Goal: Information Seeking & Learning: Learn about a topic

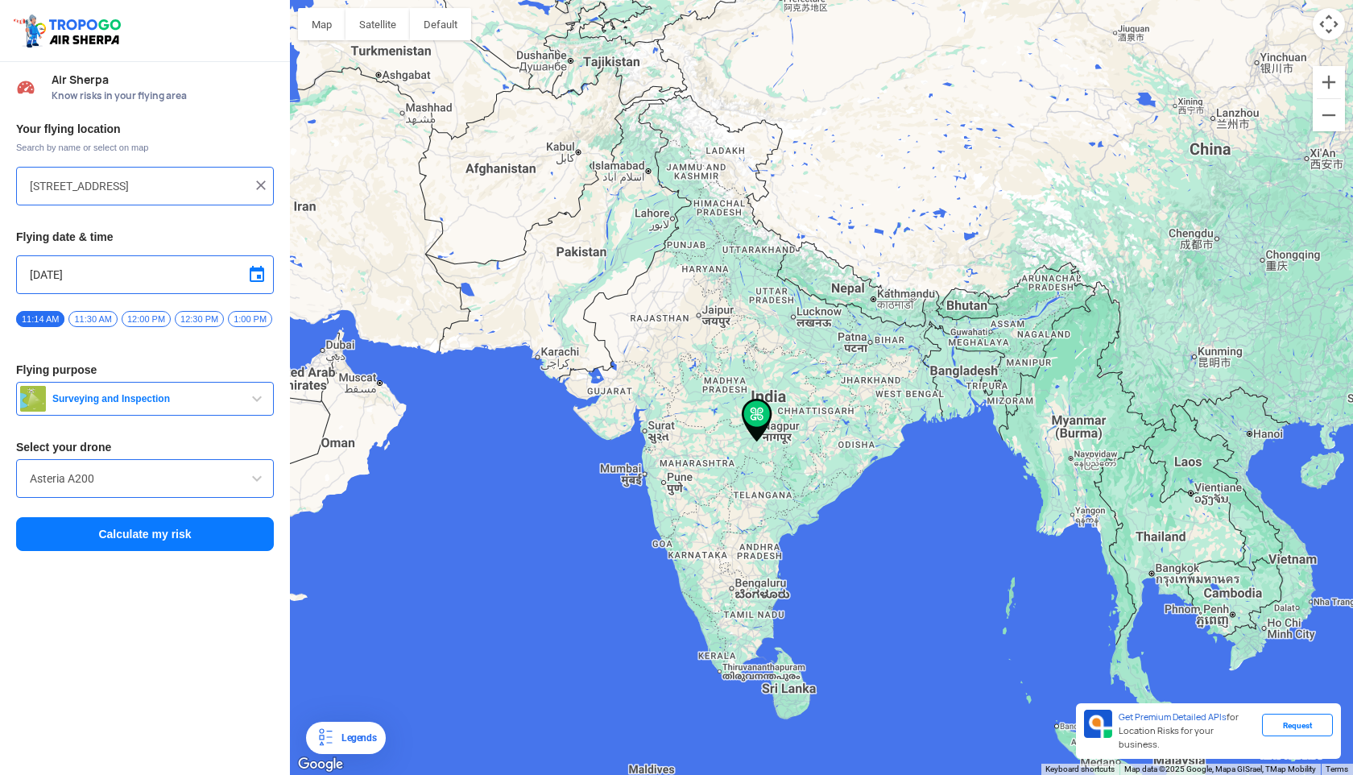
click at [757, 411] on img at bounding box center [757, 420] width 31 height 43
click at [764, 449] on div at bounding box center [821, 387] width 1063 height 775
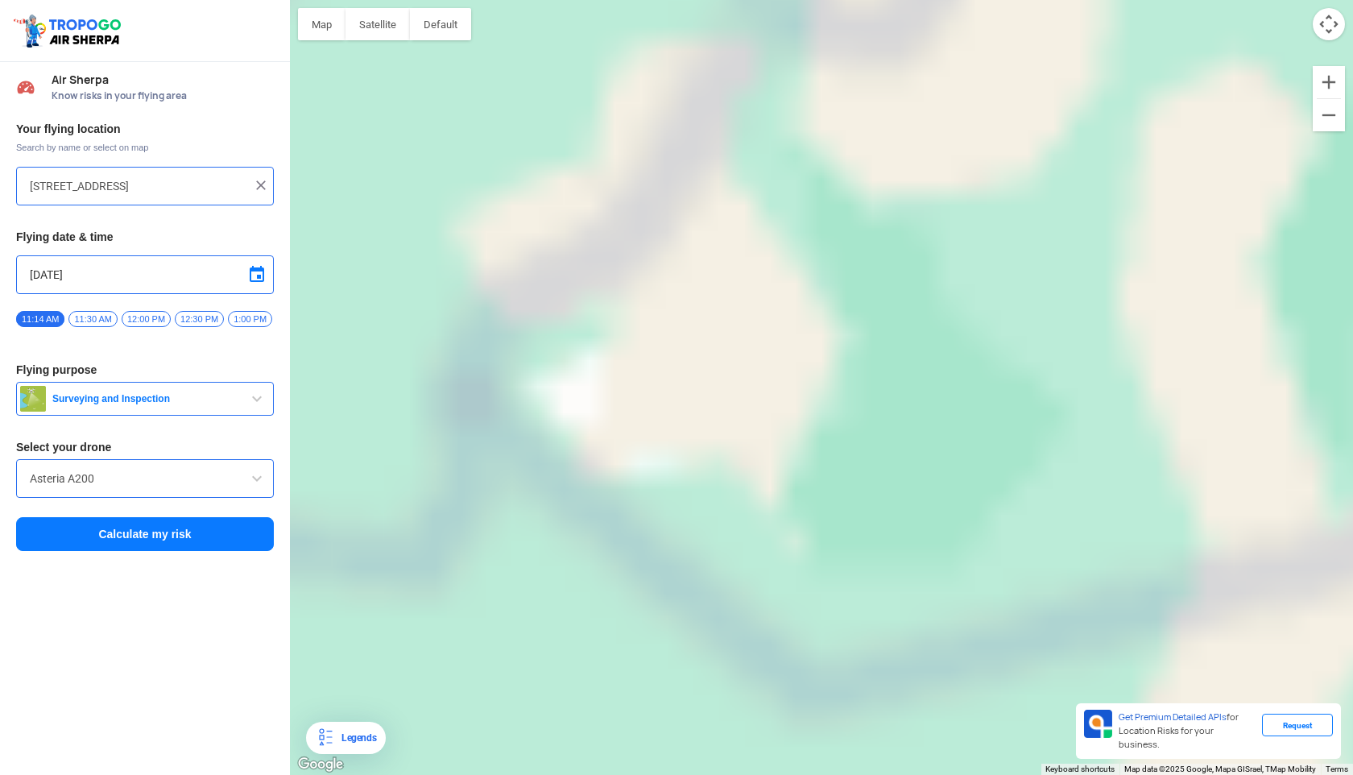
click at [764, 449] on div at bounding box center [821, 387] width 1063 height 775
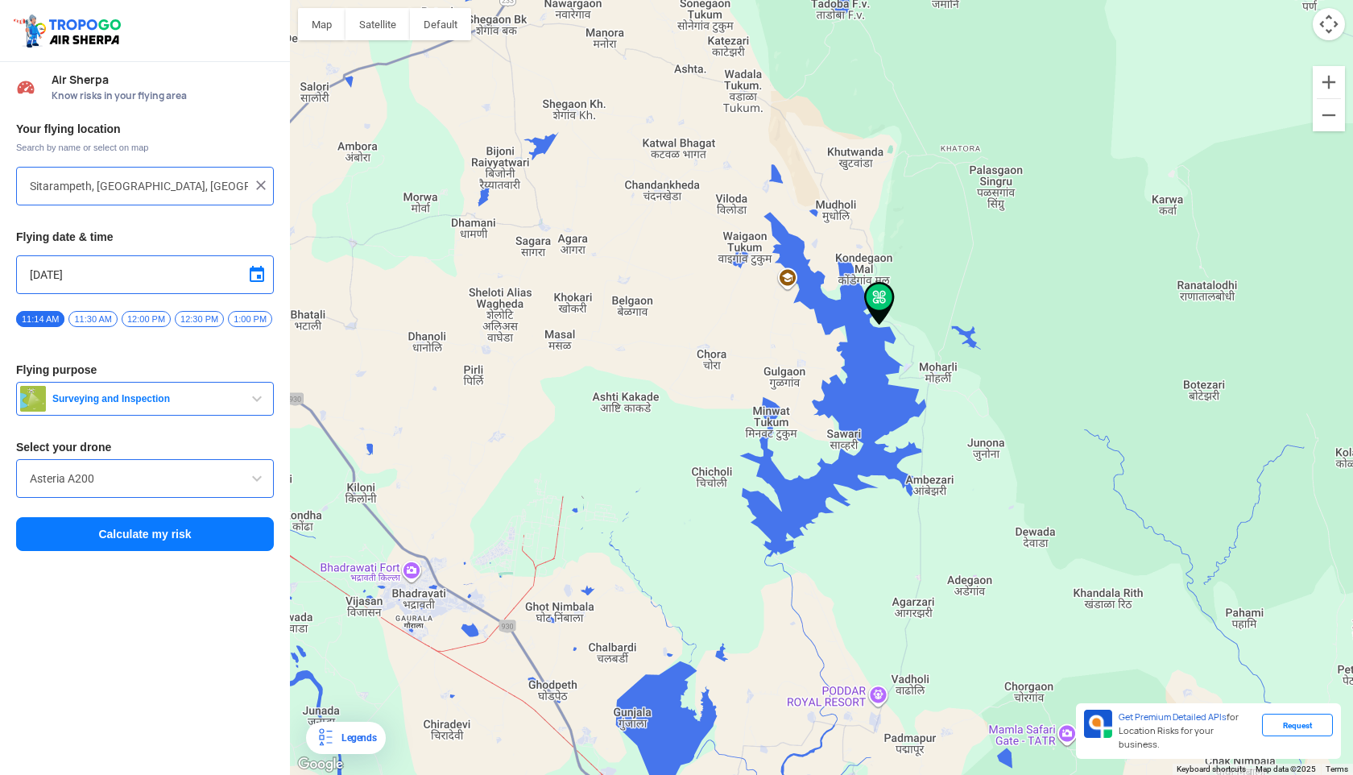
click at [672, 373] on div at bounding box center [821, 387] width 1063 height 775
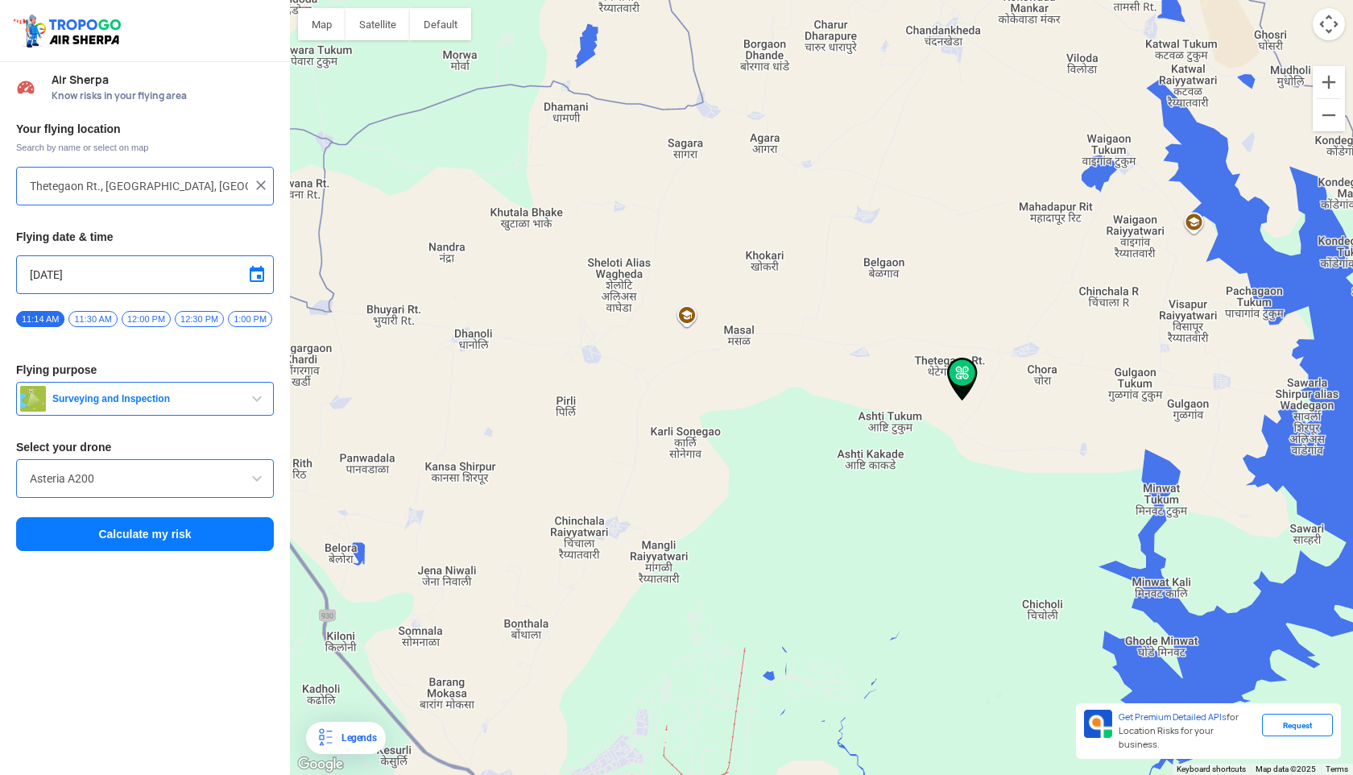
click at [672, 373] on div at bounding box center [821, 387] width 1063 height 775
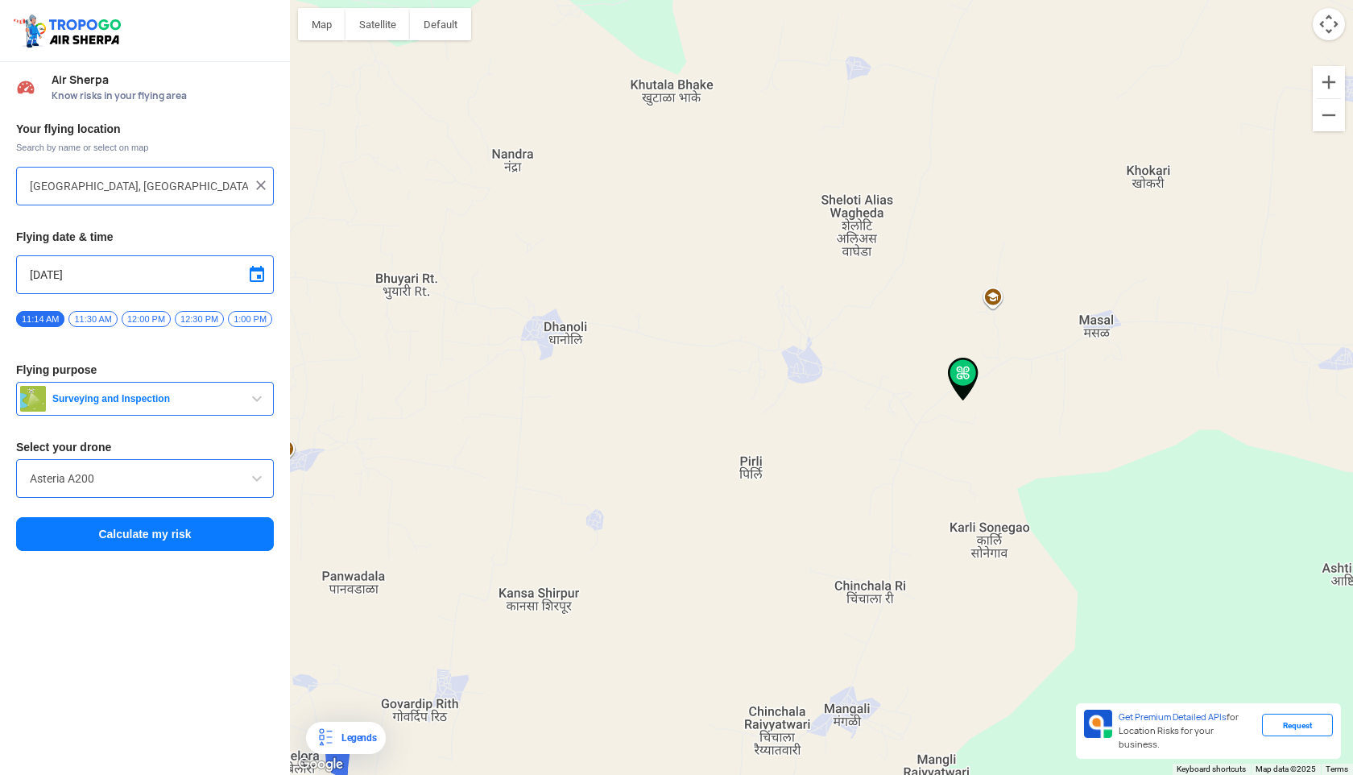
click at [672, 373] on div at bounding box center [821, 387] width 1063 height 775
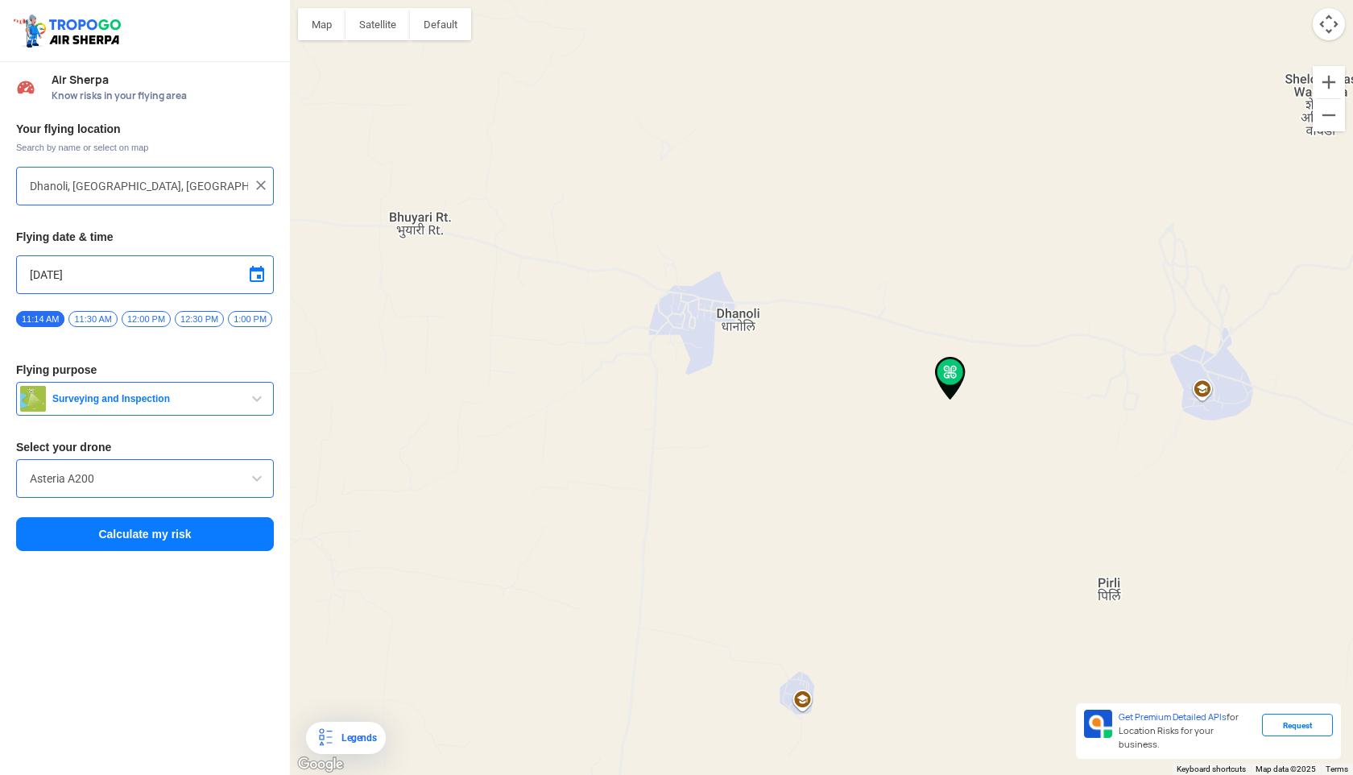
click at [672, 373] on div at bounding box center [821, 387] width 1063 height 775
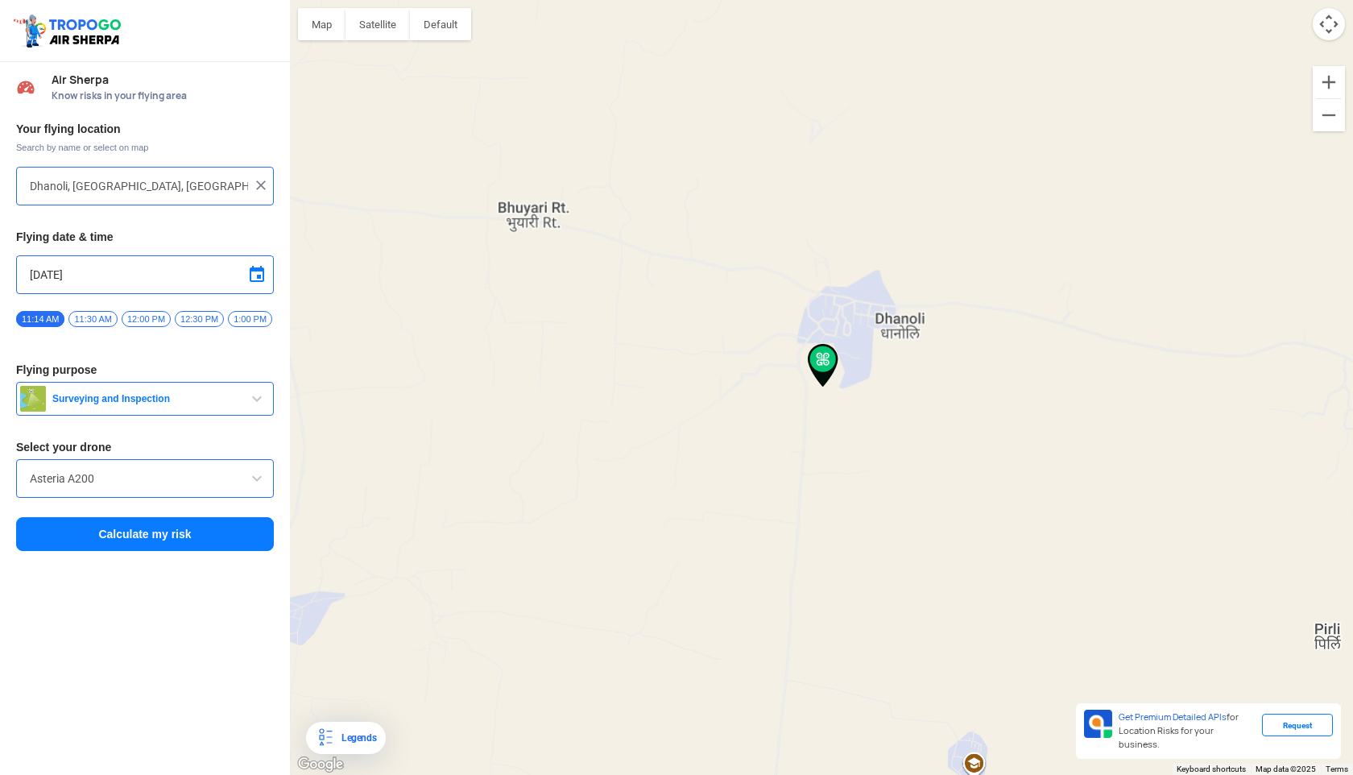
click at [672, 373] on div at bounding box center [821, 387] width 1063 height 775
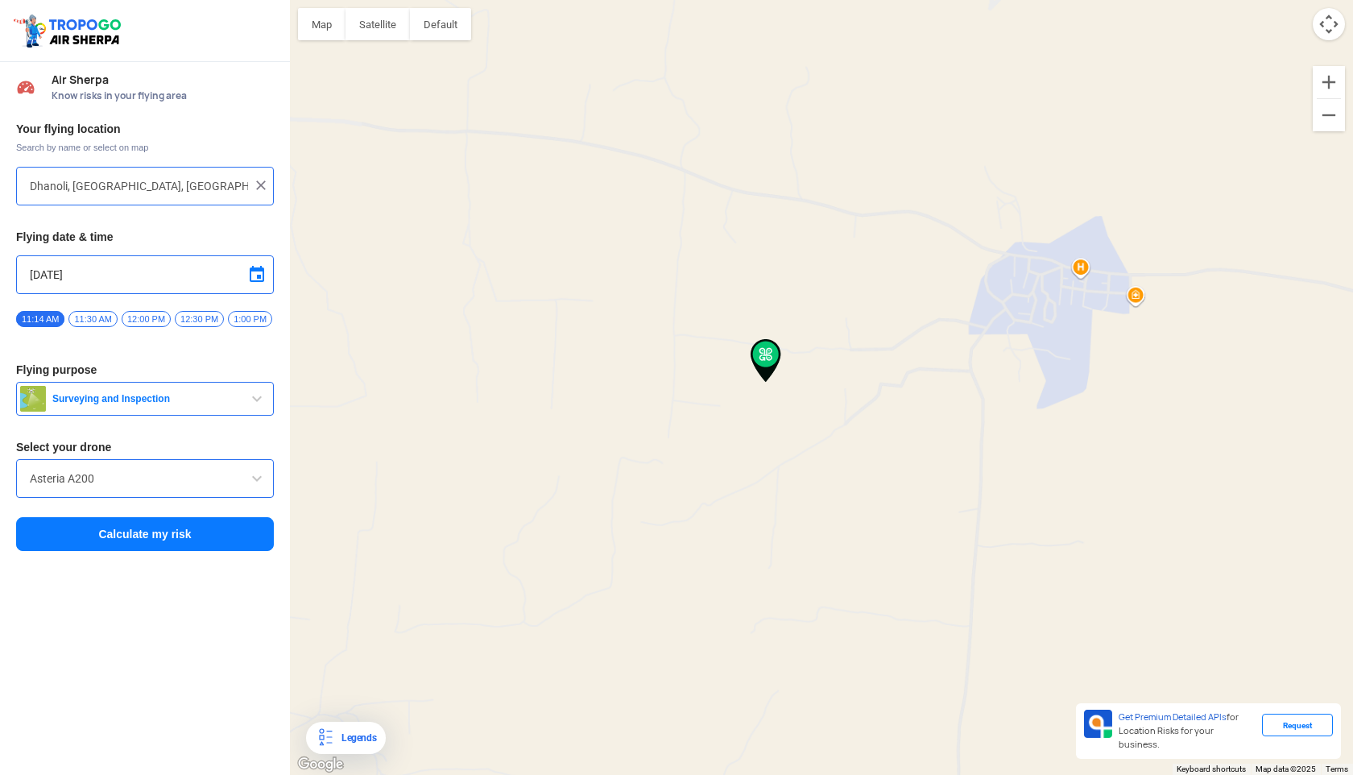
click at [672, 373] on div at bounding box center [821, 387] width 1063 height 775
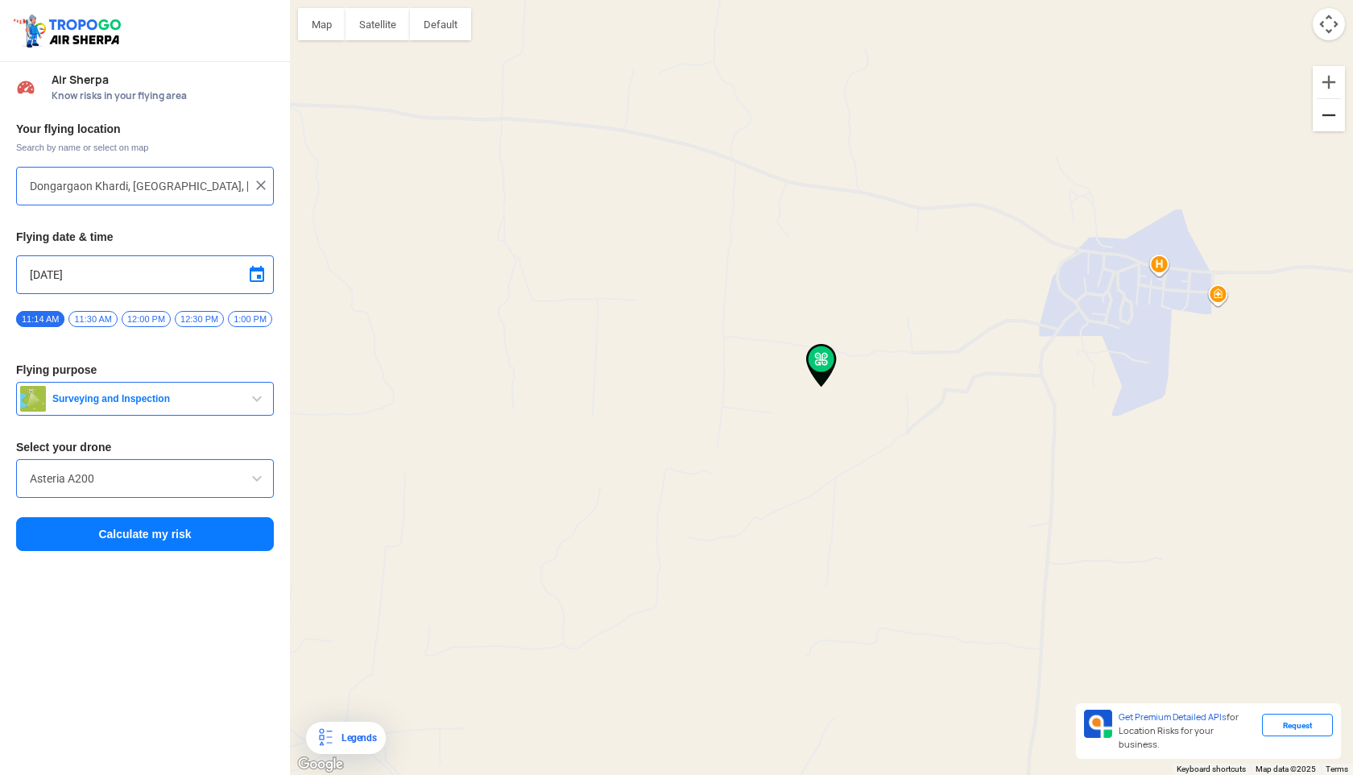
click at [1338, 106] on button "Zoom out" at bounding box center [1329, 115] width 32 height 32
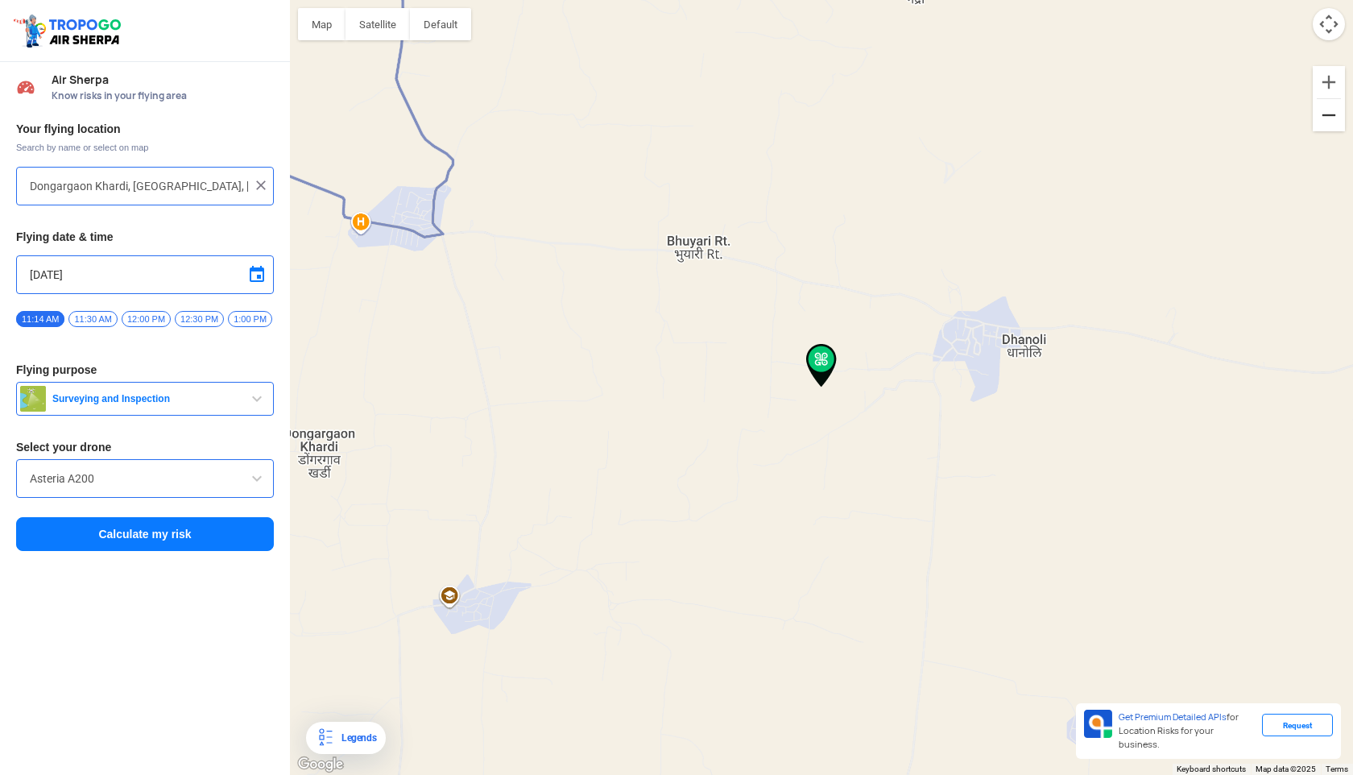
click at [1338, 106] on button "Zoom out" at bounding box center [1329, 115] width 32 height 32
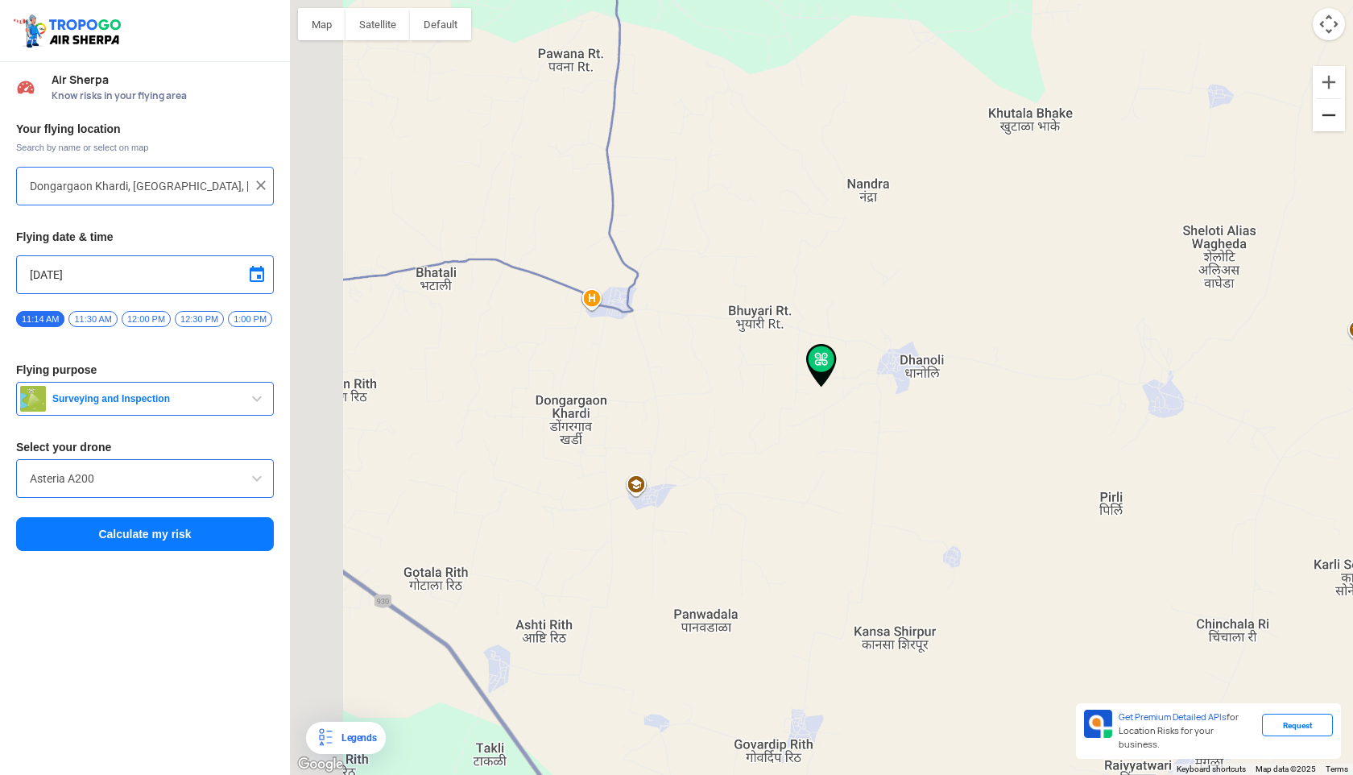
click at [1338, 106] on button "Zoom out" at bounding box center [1329, 115] width 32 height 32
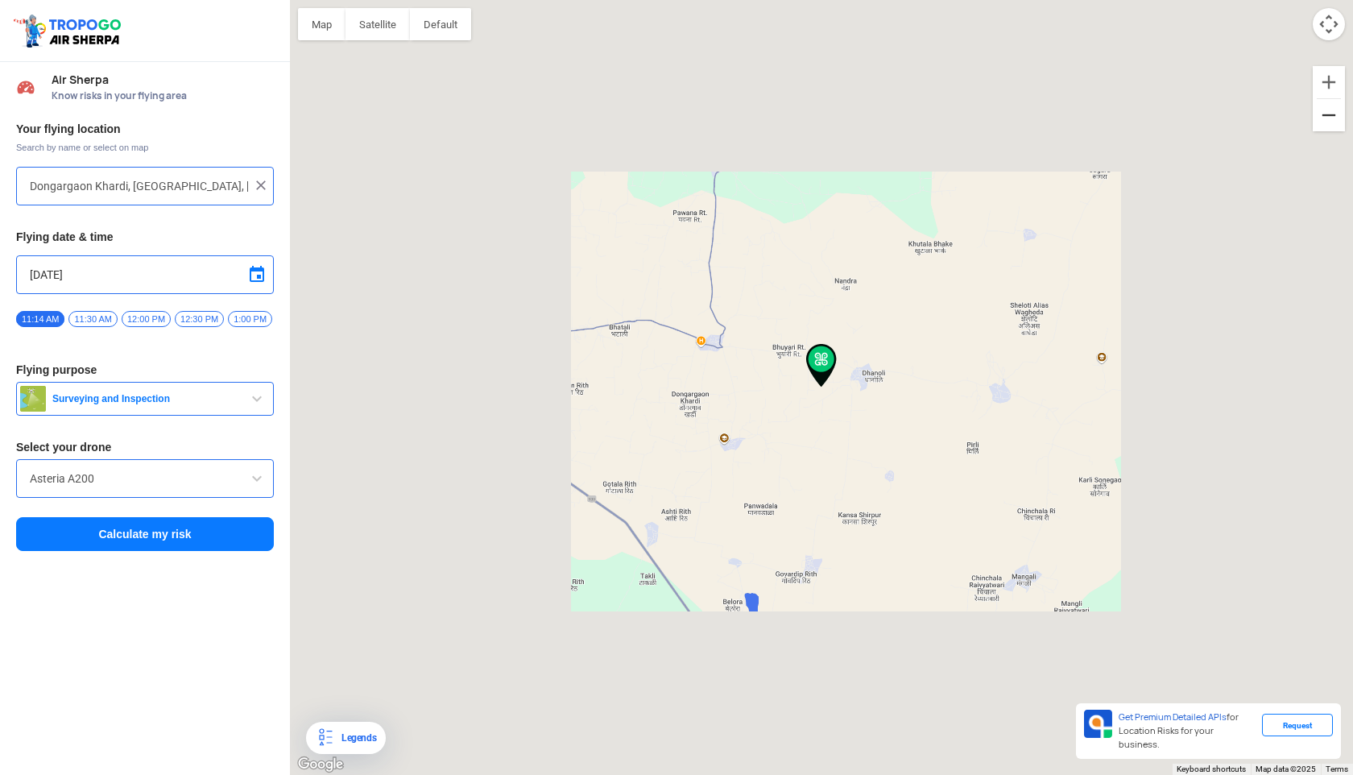
click at [1338, 106] on button "Zoom out" at bounding box center [1329, 115] width 32 height 32
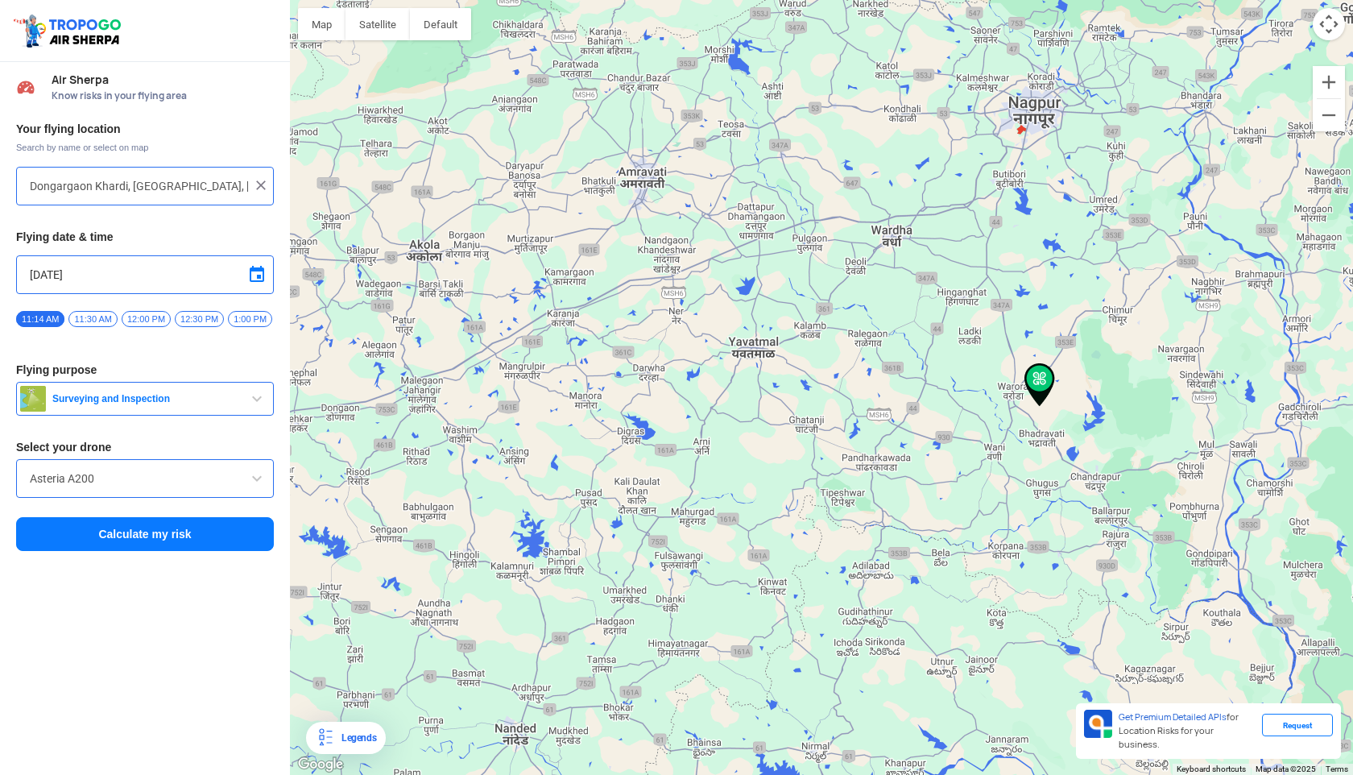
drag, startPoint x: 765, startPoint y: 362, endPoint x: 988, endPoint y: 381, distance: 223.1
click at [988, 381] on div at bounding box center [821, 387] width 1063 height 775
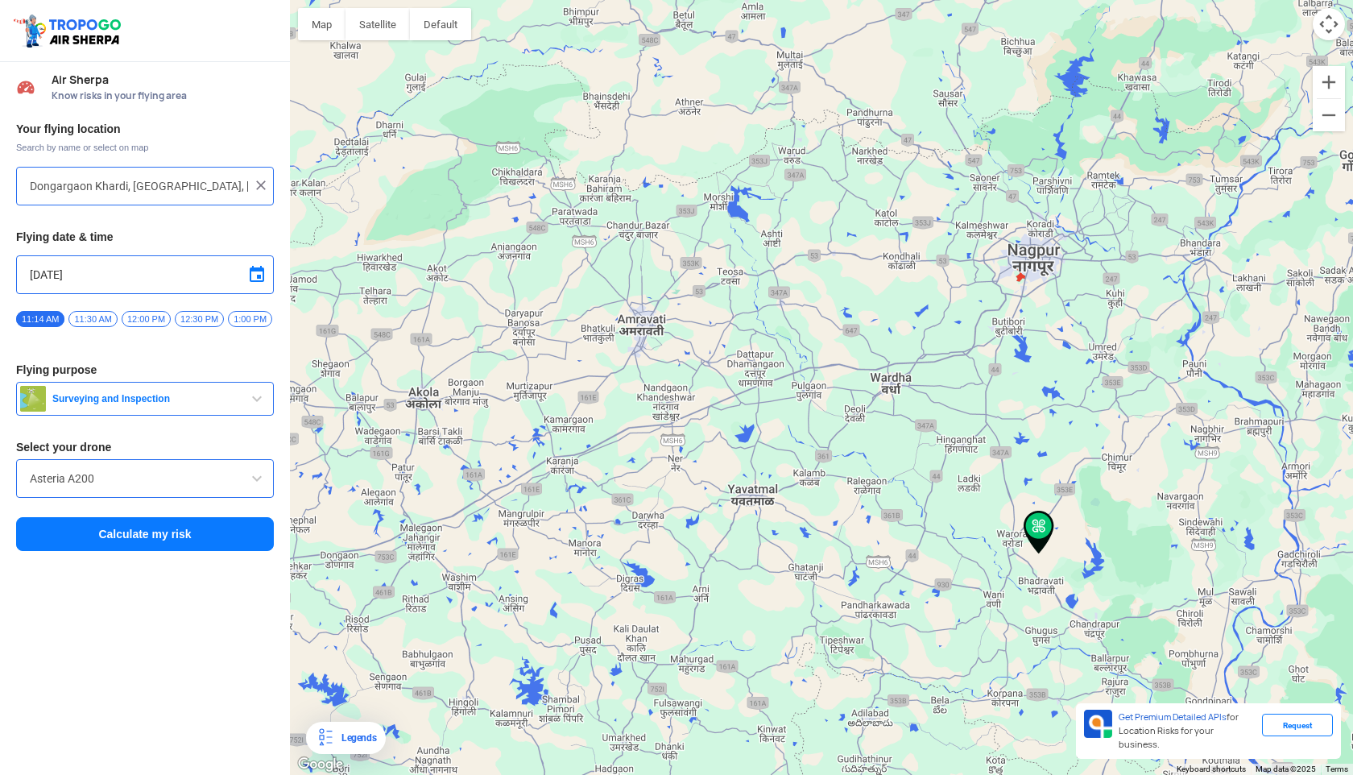
drag, startPoint x: 1025, startPoint y: 189, endPoint x: 1024, endPoint y: 338, distance: 149.0
click at [1024, 338] on div at bounding box center [821, 387] width 1063 height 775
click at [1332, 85] on button "Zoom in" at bounding box center [1329, 82] width 32 height 32
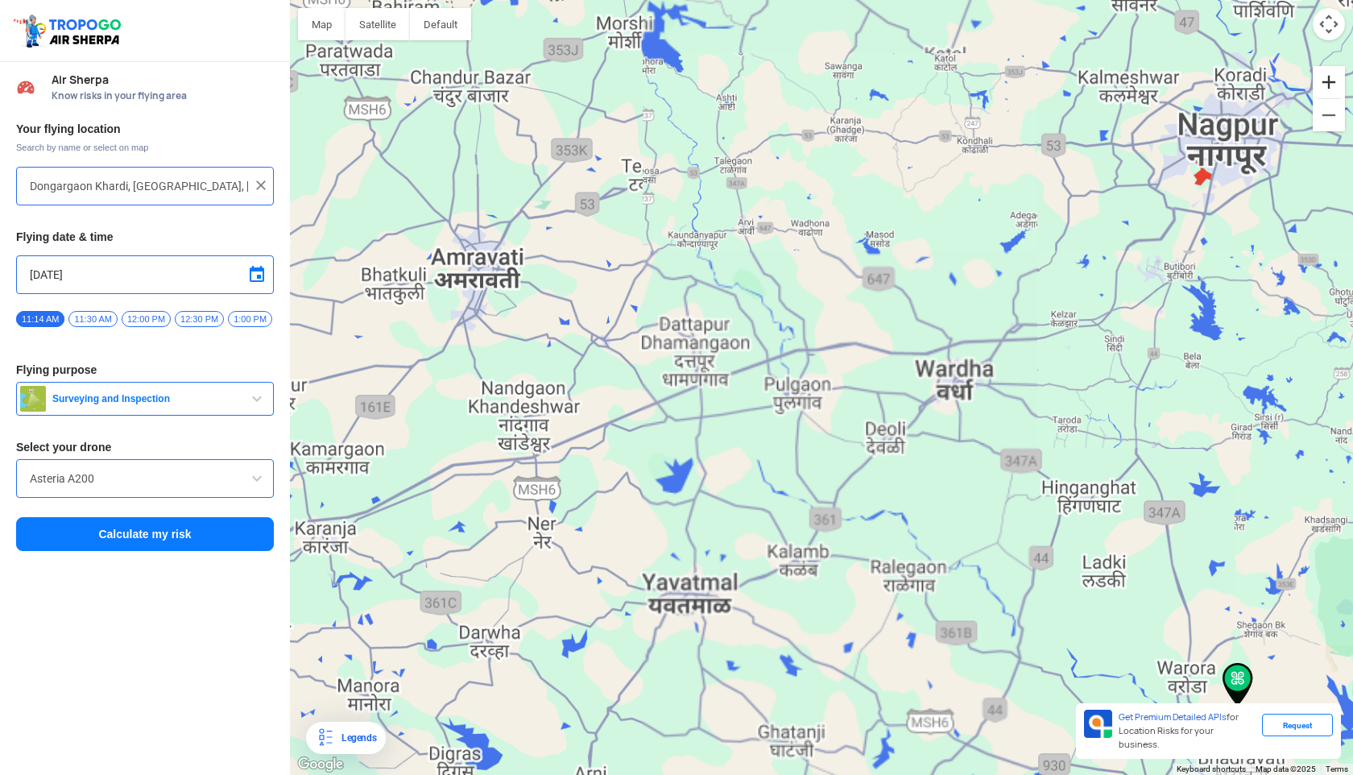
click at [1332, 85] on button "Zoom in" at bounding box center [1329, 82] width 32 height 32
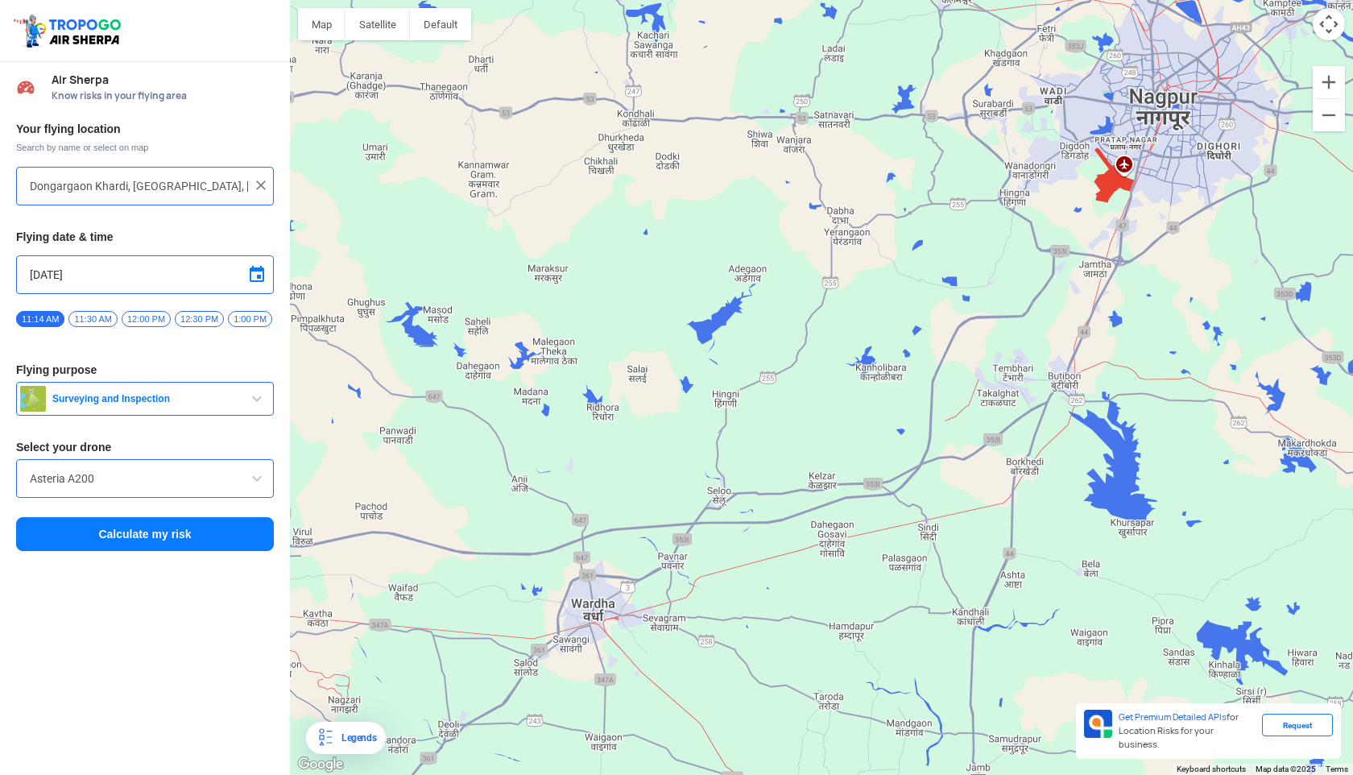
drag, startPoint x: 1245, startPoint y: 175, endPoint x: 736, endPoint y: 412, distance: 561.8
click at [736, 412] on div at bounding box center [821, 387] width 1063 height 775
click at [1330, 91] on button "Zoom in" at bounding box center [1329, 82] width 32 height 32
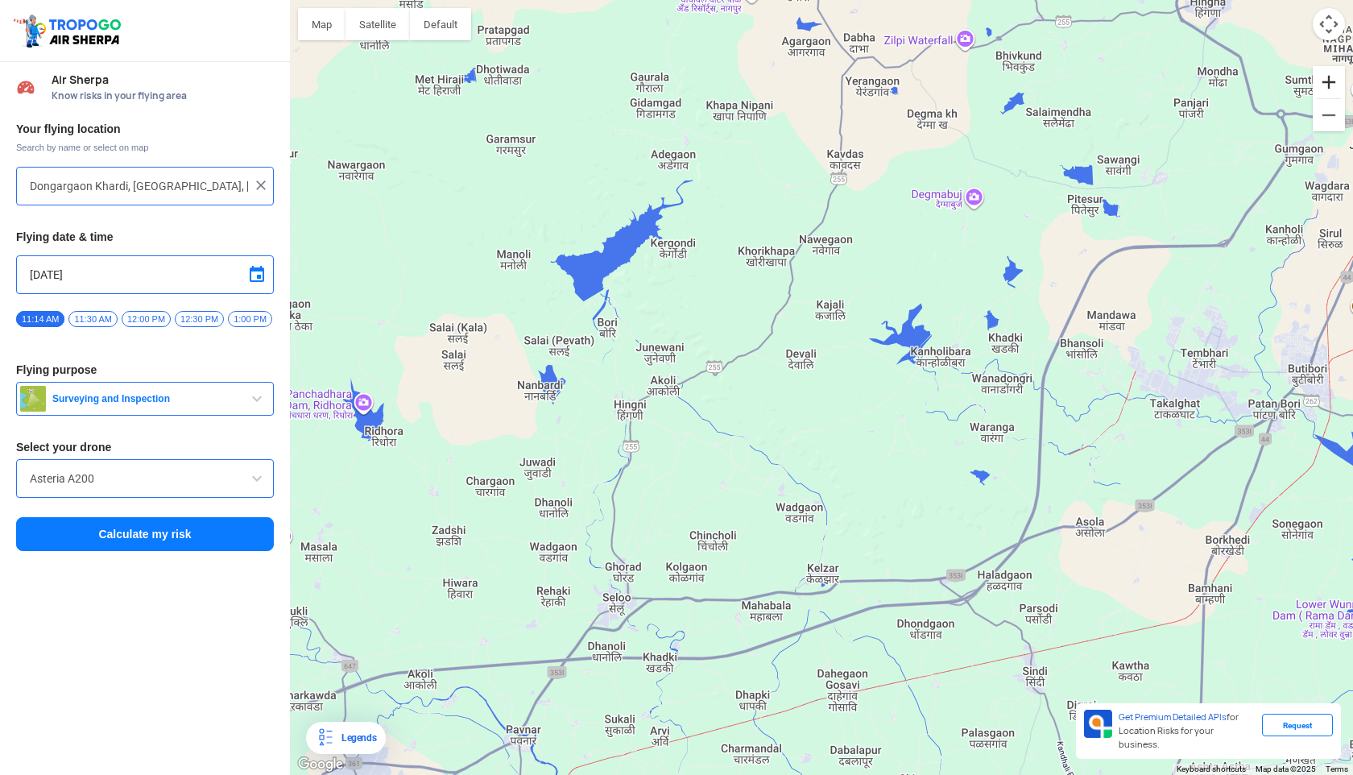
click at [1330, 91] on button "Zoom in" at bounding box center [1329, 82] width 32 height 32
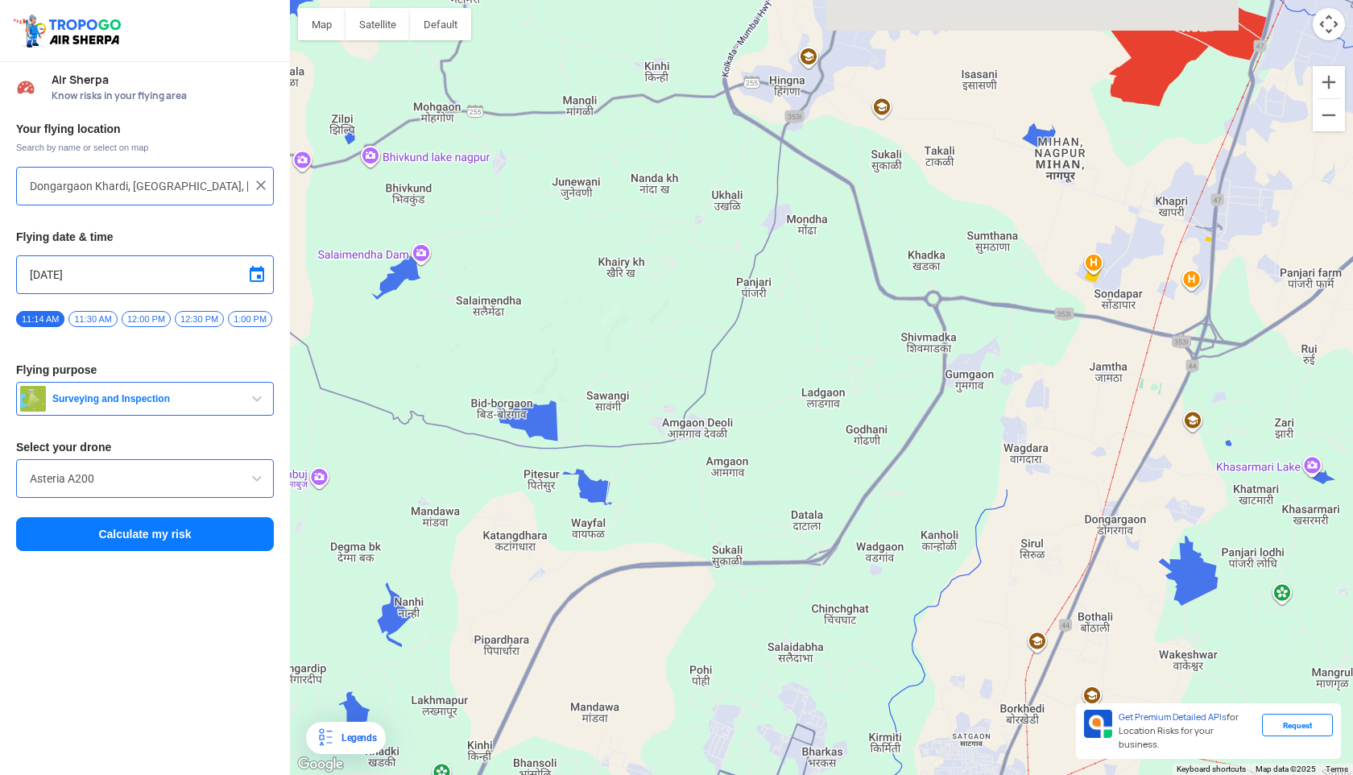
drag, startPoint x: 1167, startPoint y: 141, endPoint x: 353, endPoint y: 602, distance: 935.7
click at [353, 602] on div at bounding box center [821, 387] width 1063 height 775
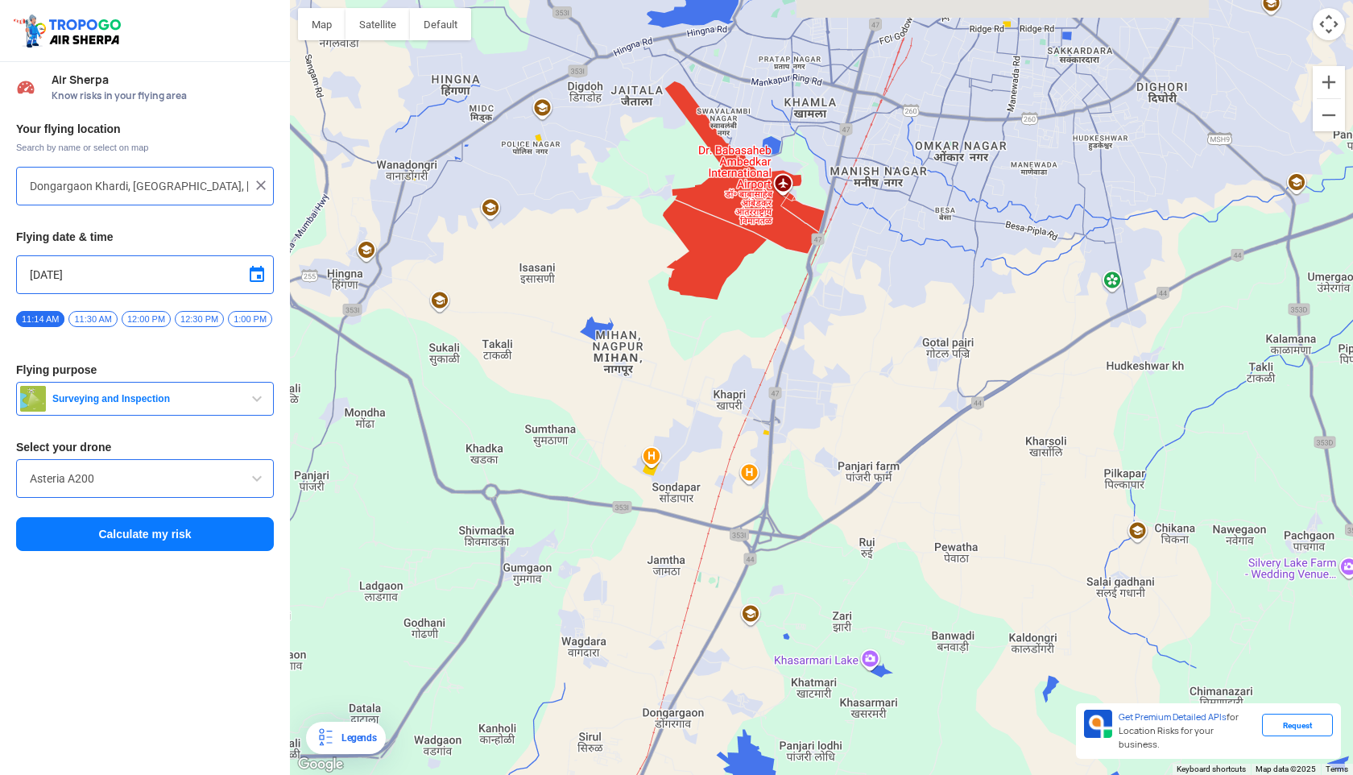
drag, startPoint x: 831, startPoint y: 420, endPoint x: 386, endPoint y: 614, distance: 485.9
click at [386, 614] on div at bounding box center [821, 387] width 1063 height 775
click at [1335, 79] on button "Zoom in" at bounding box center [1329, 82] width 32 height 32
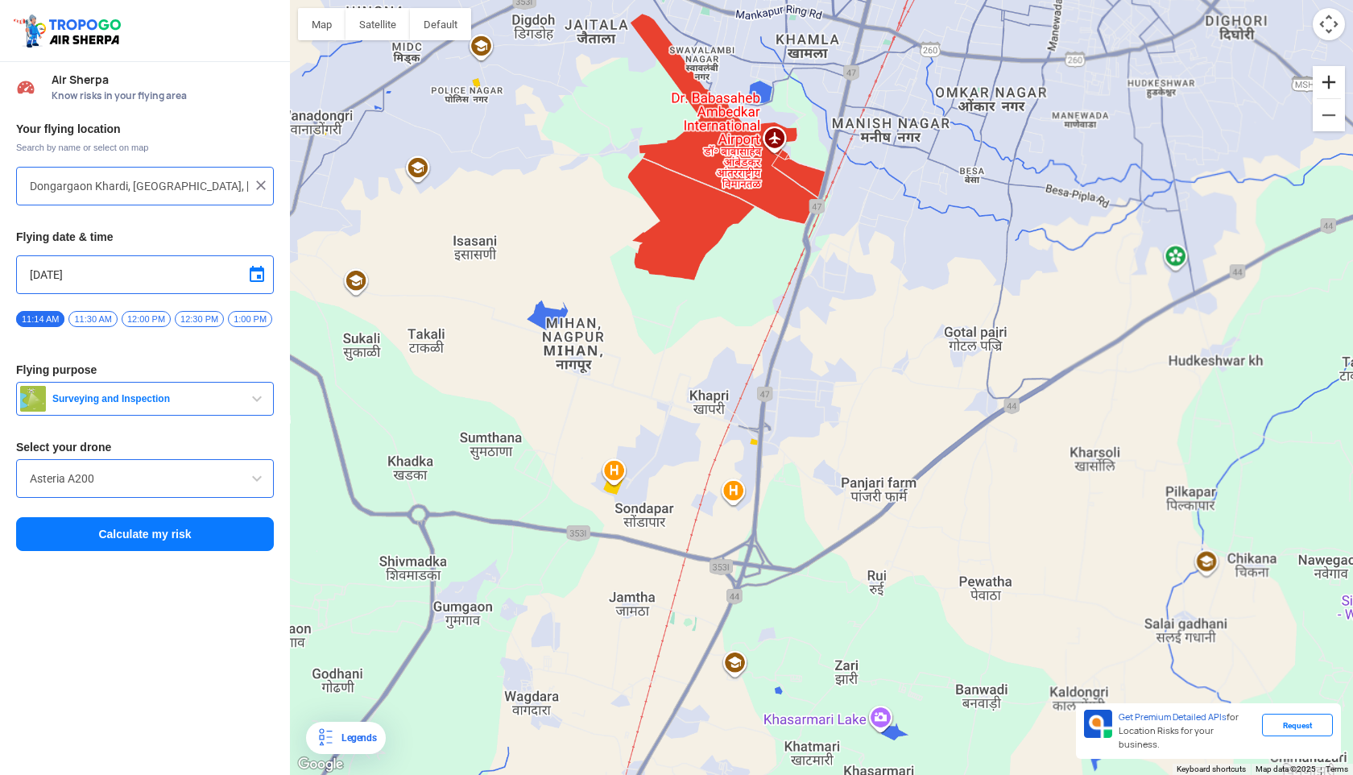
click at [1335, 79] on button "Zoom in" at bounding box center [1329, 82] width 32 height 32
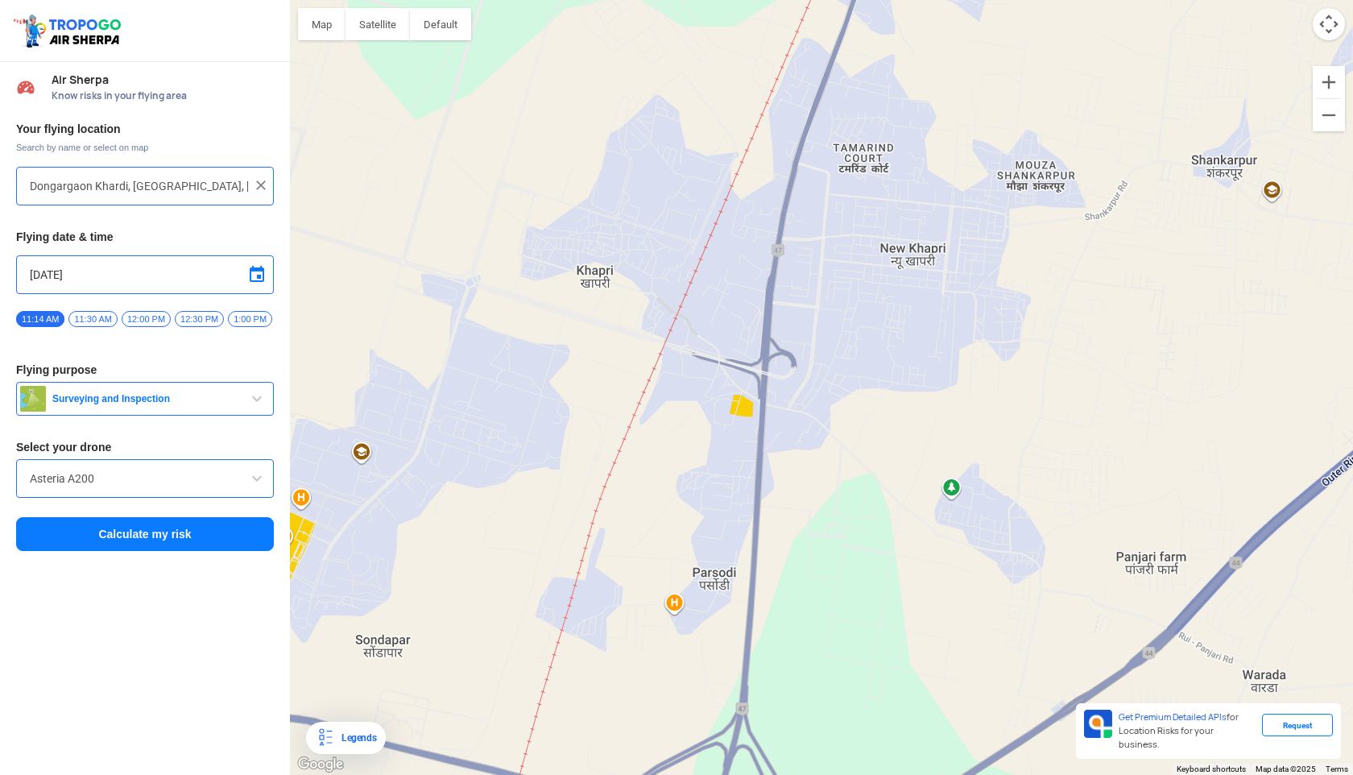
drag, startPoint x: 904, startPoint y: 292, endPoint x: 1048, endPoint y: 131, distance: 215.6
click at [1048, 131] on div at bounding box center [821, 387] width 1063 height 775
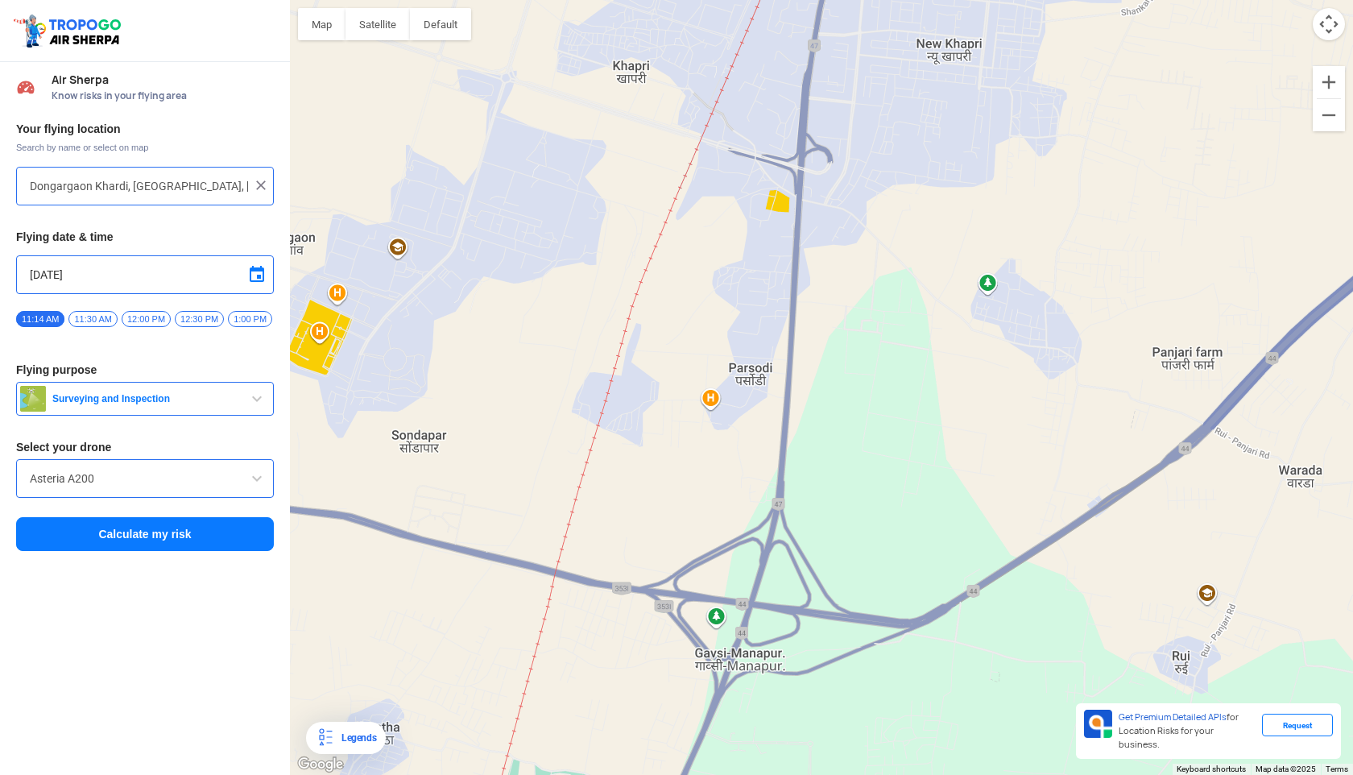
drag, startPoint x: 911, startPoint y: 268, endPoint x: 947, endPoint y: 60, distance: 211.8
click at [947, 60] on div at bounding box center [821, 387] width 1063 height 775
click at [985, 282] on div at bounding box center [821, 387] width 1063 height 775
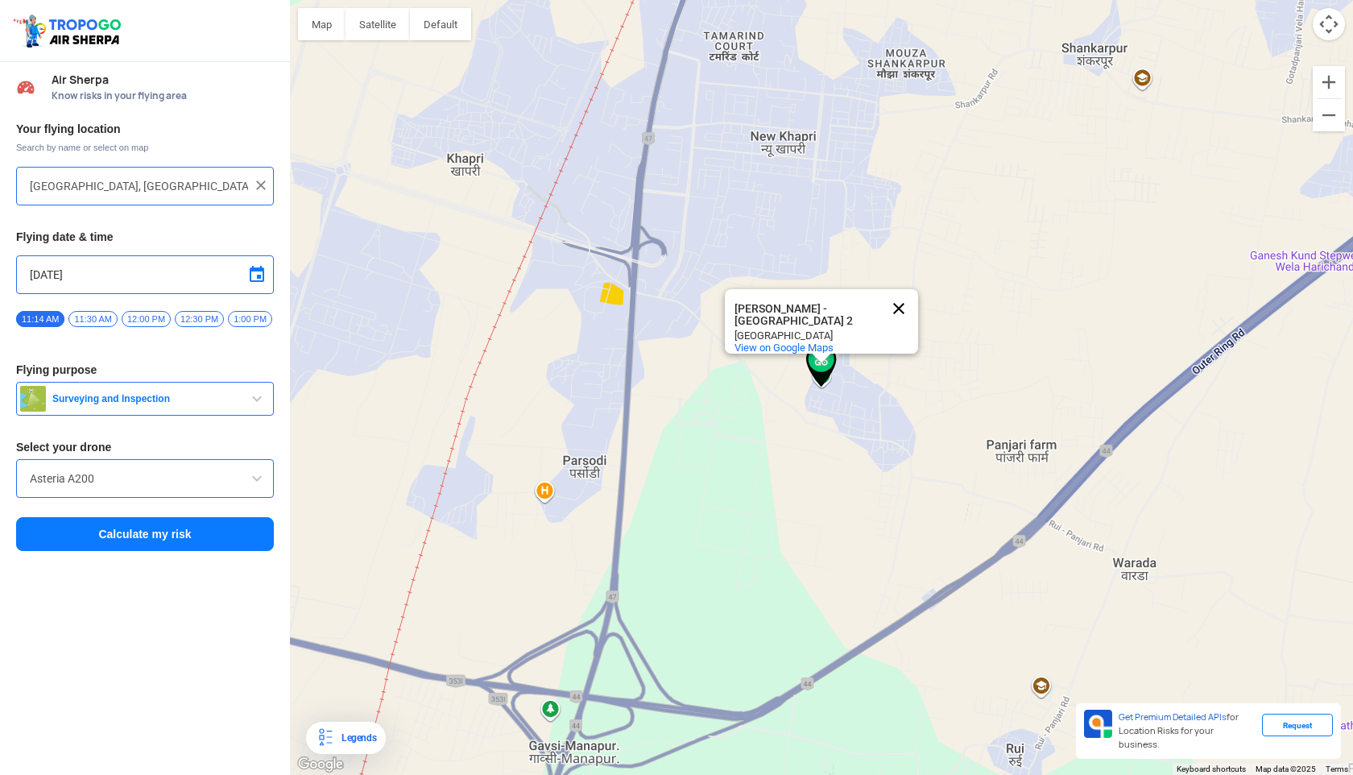
click at [898, 289] on button "Close" at bounding box center [899, 308] width 39 height 39
click at [752, 403] on div at bounding box center [821, 387] width 1063 height 775
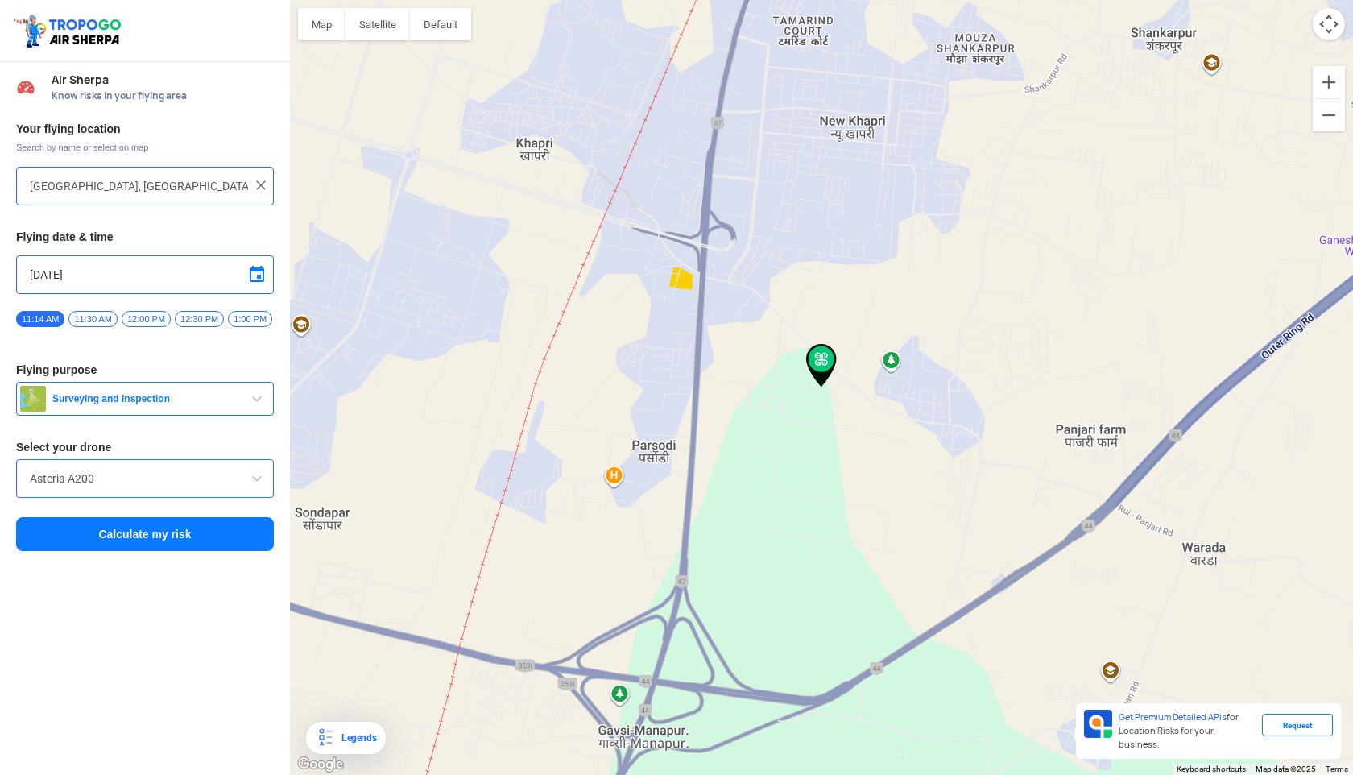
click at [824, 363] on img at bounding box center [821, 365] width 31 height 43
click at [52, 189] on input "[GEOGRAPHIC_DATA], [GEOGRAPHIC_DATA]" at bounding box center [139, 185] width 218 height 19
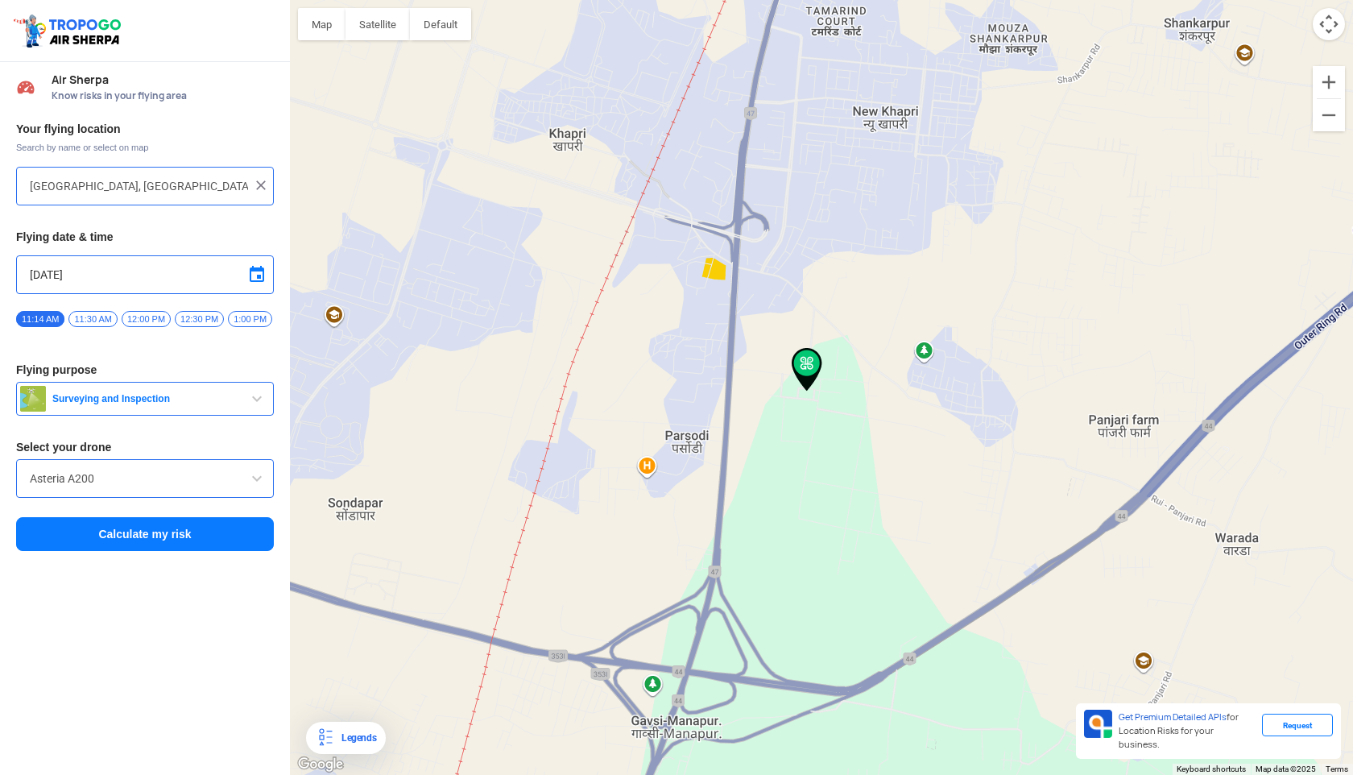
type input "[GEOGRAPHIC_DATA], [GEOGRAPHIC_DATA]"
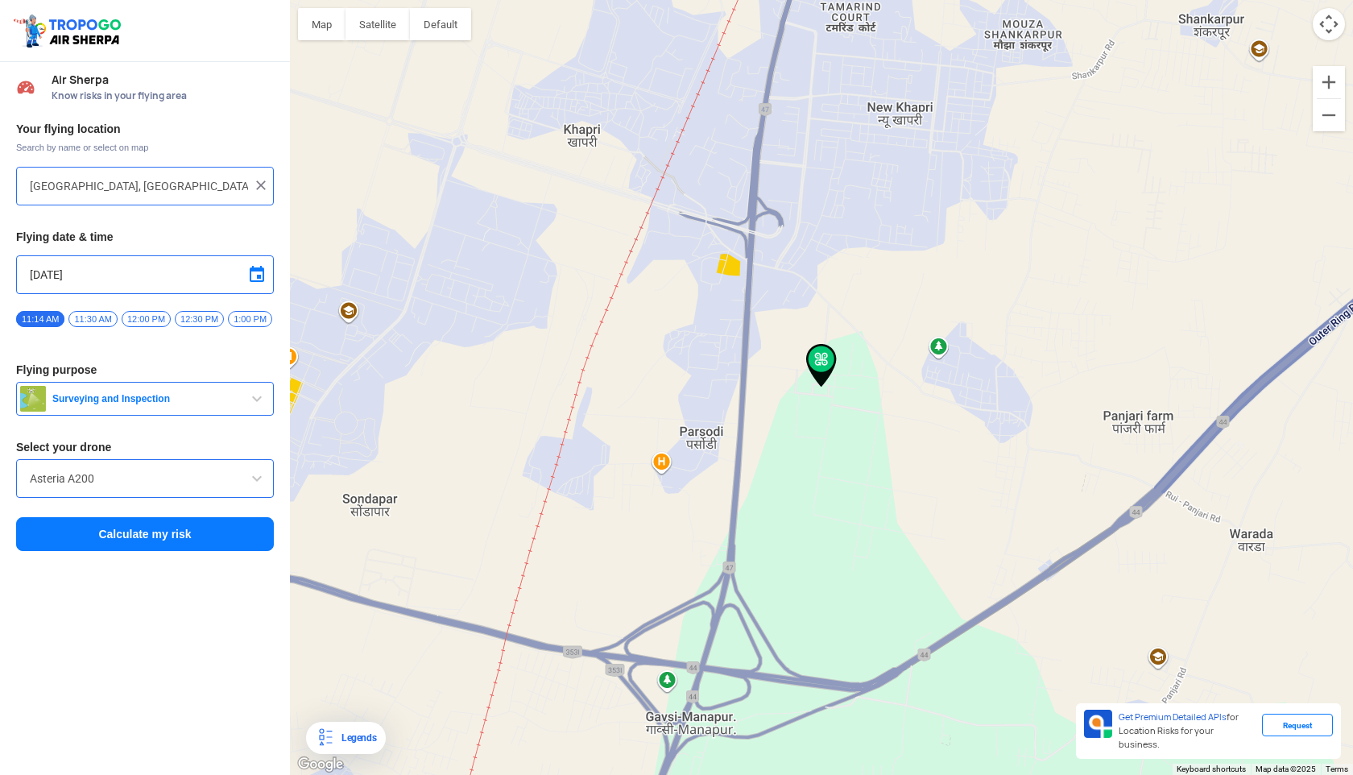
click at [251, 403] on span "button" at bounding box center [256, 398] width 19 height 19
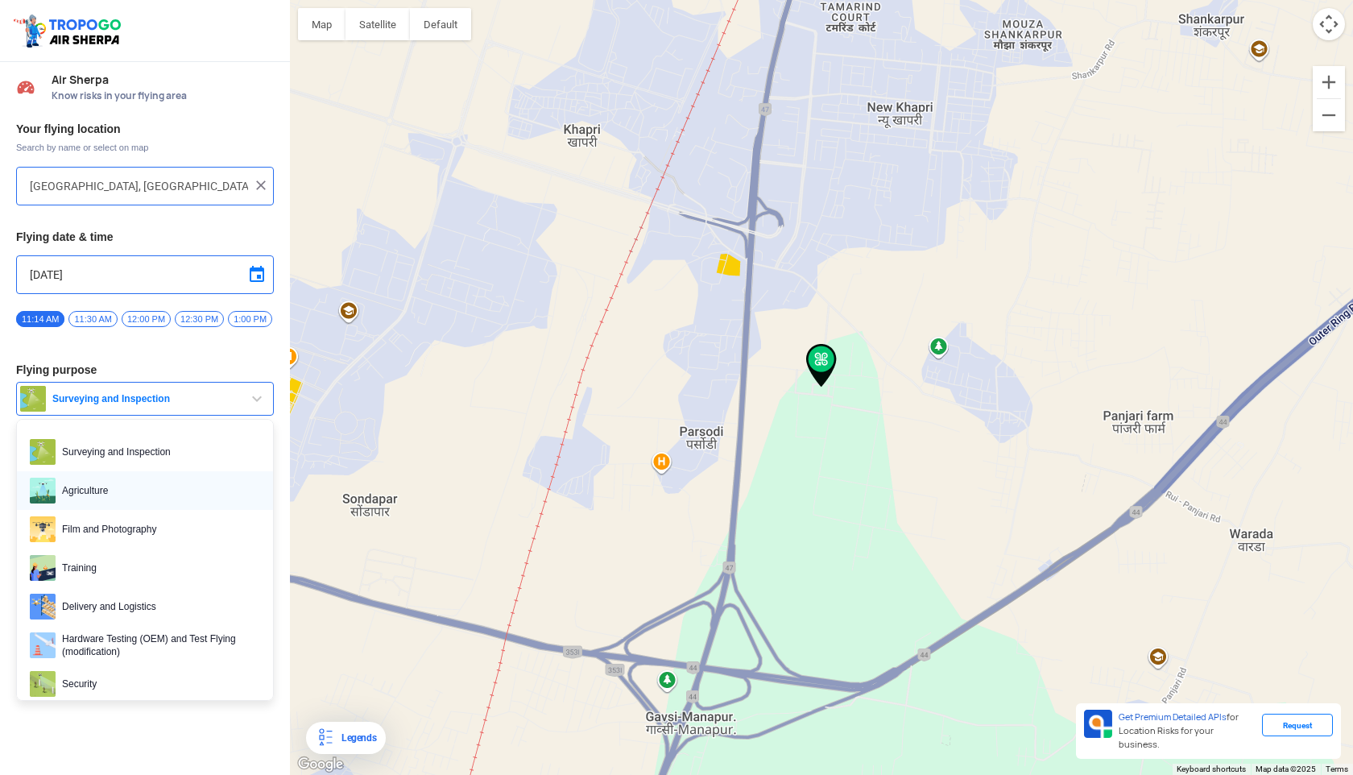
click at [104, 503] on span "Agriculture" at bounding box center [158, 491] width 205 height 26
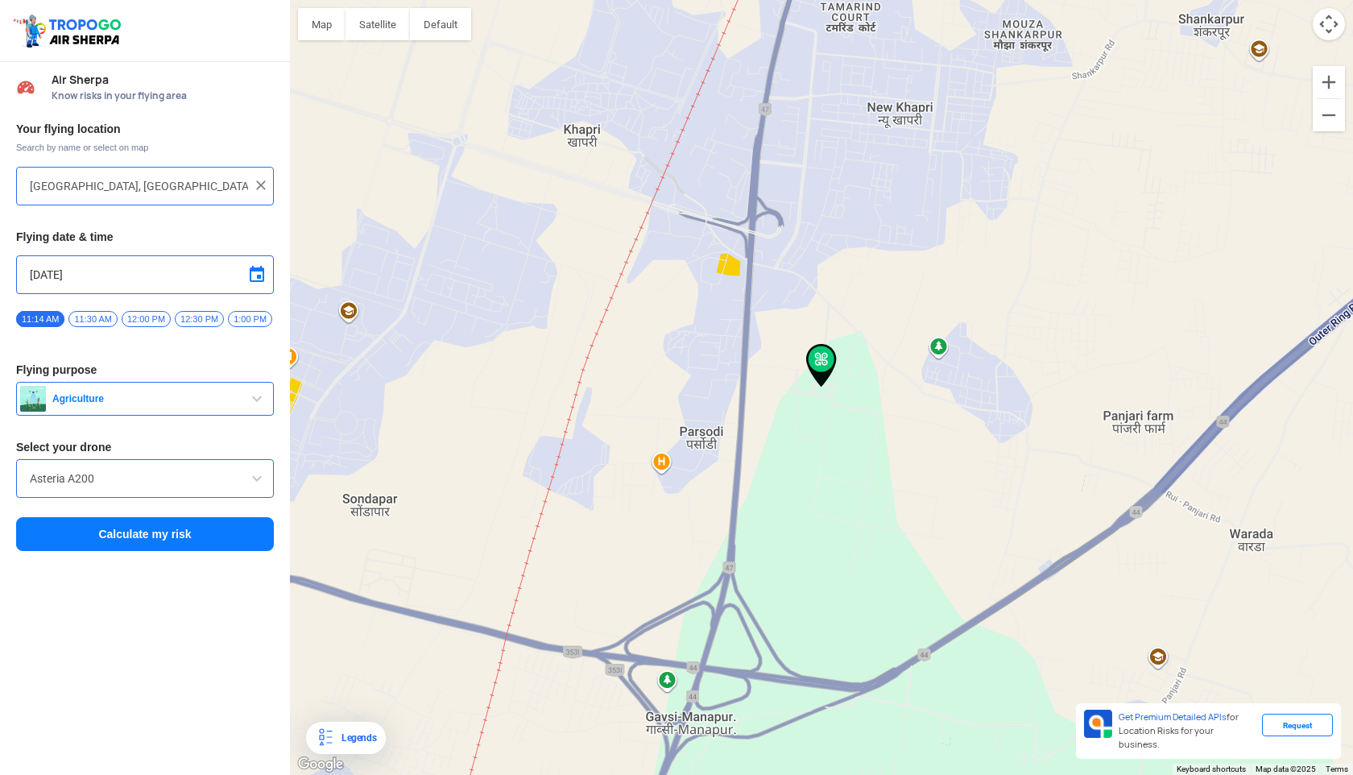
click at [161, 497] on div "Asteria A200" at bounding box center [145, 478] width 258 height 39
click at [271, 474] on div "Asteria A200" at bounding box center [145, 478] width 258 height 39
click at [260, 476] on span at bounding box center [256, 478] width 19 height 19
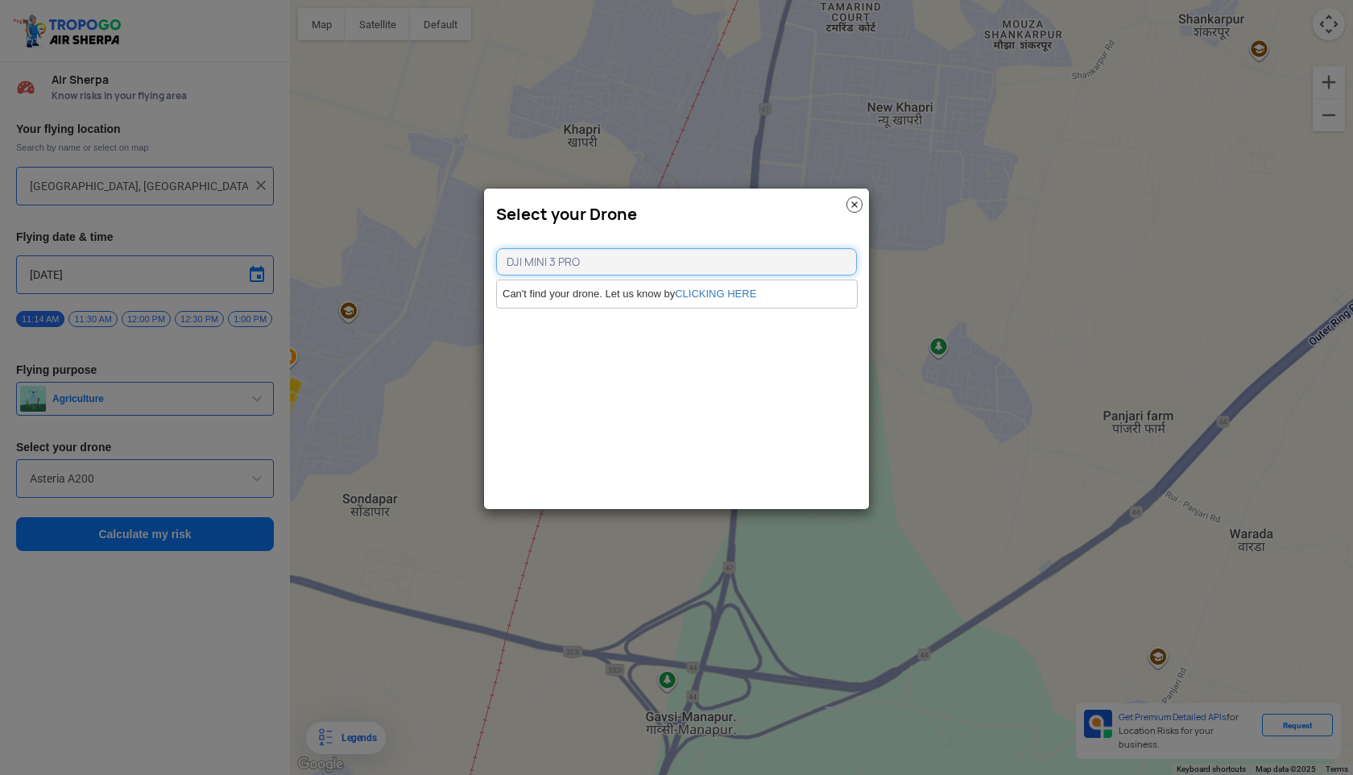
type input "DJI MINI 3 PRO"
click at [748, 293] on link "CLICKING HERE" at bounding box center [715, 294] width 81 height 12
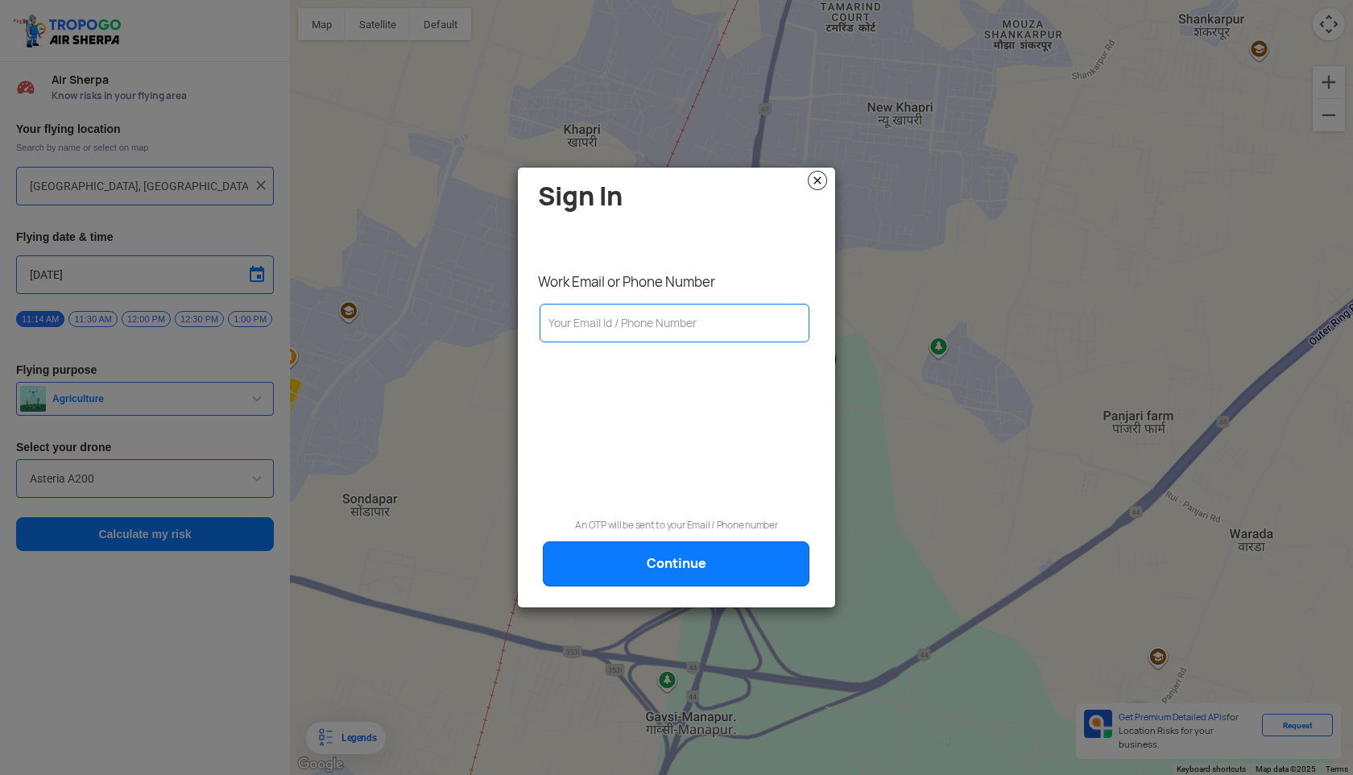
click at [818, 180] on img at bounding box center [817, 180] width 19 height 19
